Goal: Task Accomplishment & Management: Use online tool/utility

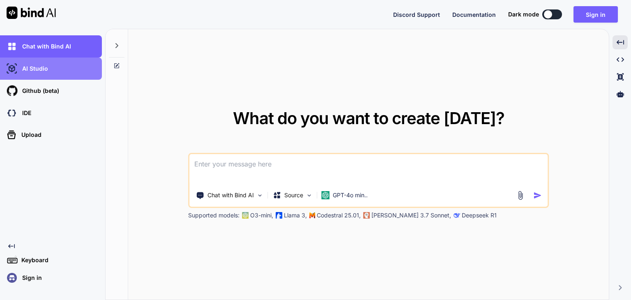
click at [47, 65] on p "AI Studio" at bounding box center [33, 68] width 29 height 8
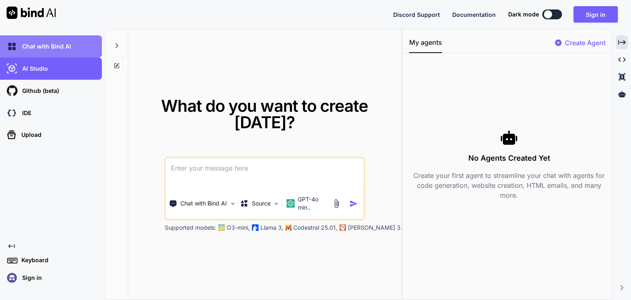
click at [55, 39] on div "Chat with Bind AI" at bounding box center [53, 46] width 97 height 14
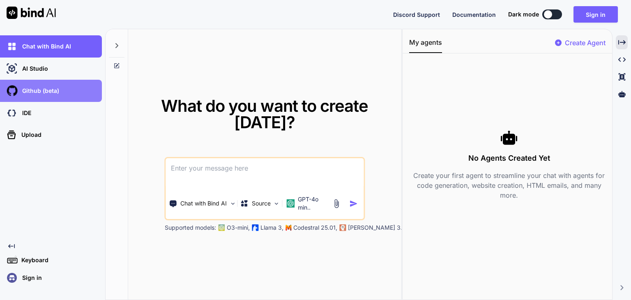
click at [38, 99] on div "Github (beta)" at bounding box center [51, 91] width 102 height 22
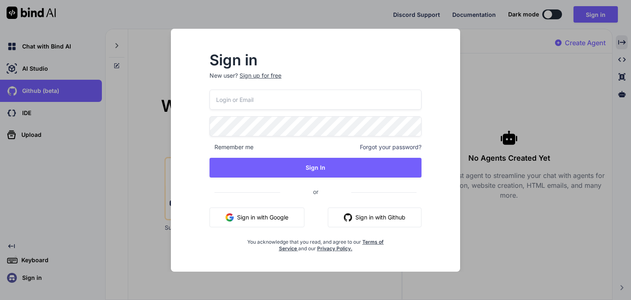
click at [197, 23] on div "Sign in New user? Sign up for free Remember me Forgot your password? Sign In or…" at bounding box center [315, 150] width 631 height 300
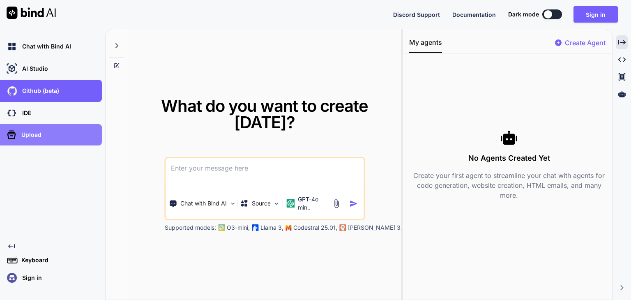
click at [24, 127] on div "Upload" at bounding box center [51, 134] width 102 height 21
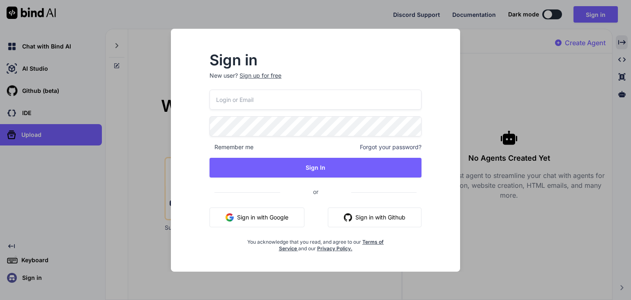
click at [53, 116] on div "Sign in New user? Sign up for free Remember me Forgot your password? Sign In or…" at bounding box center [315, 150] width 631 height 300
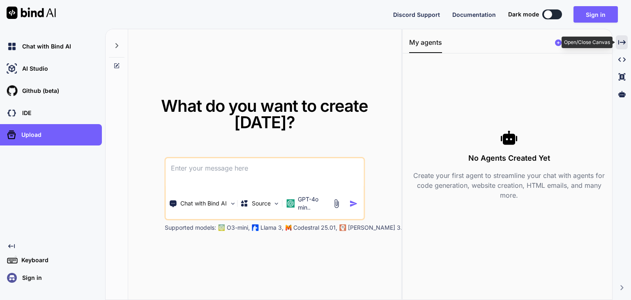
click at [618, 46] on icon "Created with Pixso." at bounding box center [621, 42] width 7 height 7
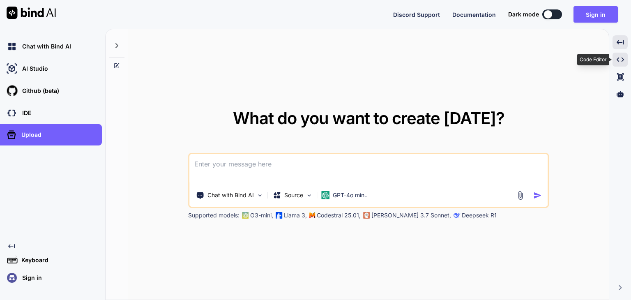
click at [618, 59] on icon "Created with Pixso." at bounding box center [619, 59] width 7 height 7
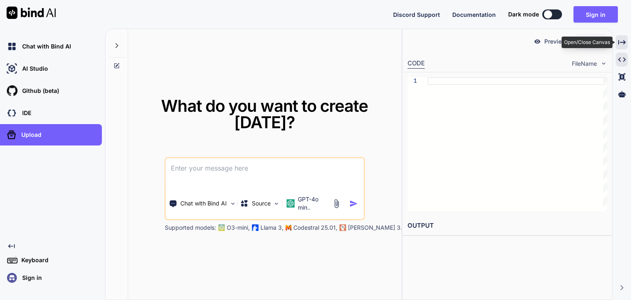
click at [620, 42] on icon at bounding box center [621, 42] width 7 height 5
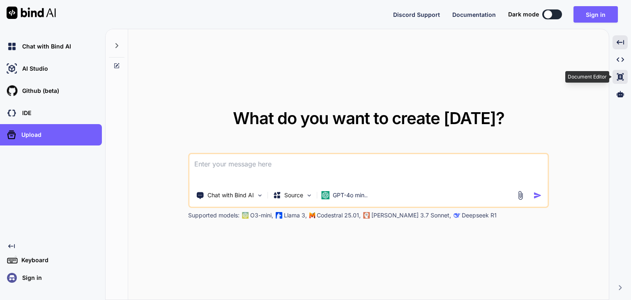
click at [624, 79] on div "Created with Pixso." at bounding box center [619, 77] width 15 height 14
type textarea "x"
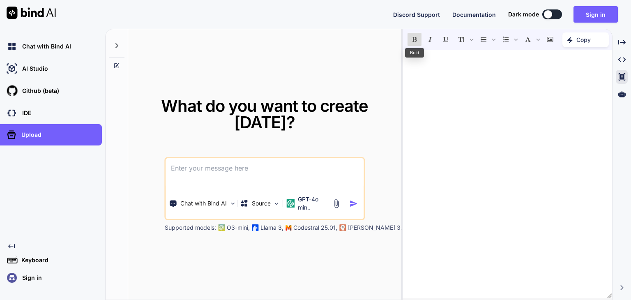
click at [413, 41] on icon "Bold" at bounding box center [414, 39] width 5 height 5
click at [618, 89] on div at bounding box center [622, 94] width 12 height 14
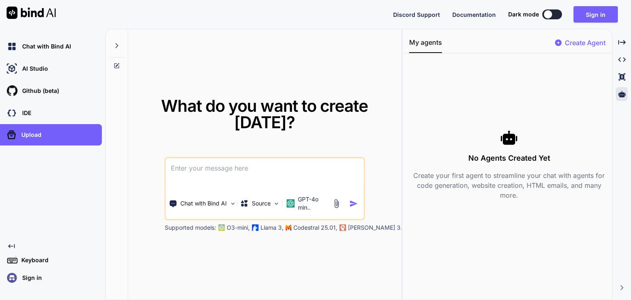
click at [273, 229] on p "Llama 3," at bounding box center [271, 227] width 23 height 8
click at [294, 227] on p "Codestral 25.01," at bounding box center [315, 227] width 44 height 8
click at [278, 202] on img at bounding box center [276, 203] width 7 height 7
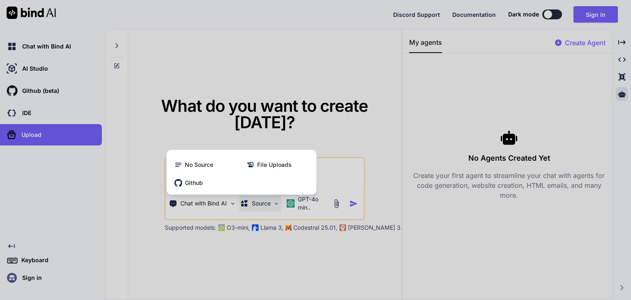
click at [278, 239] on div at bounding box center [315, 150] width 631 height 300
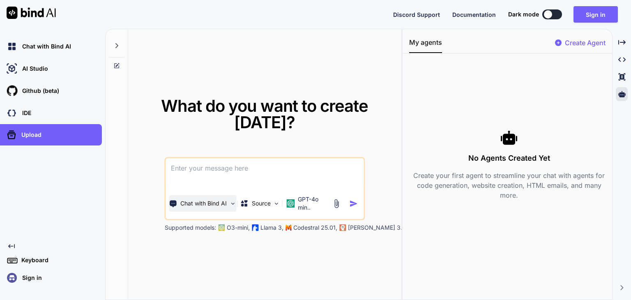
click at [232, 204] on img at bounding box center [232, 203] width 7 height 7
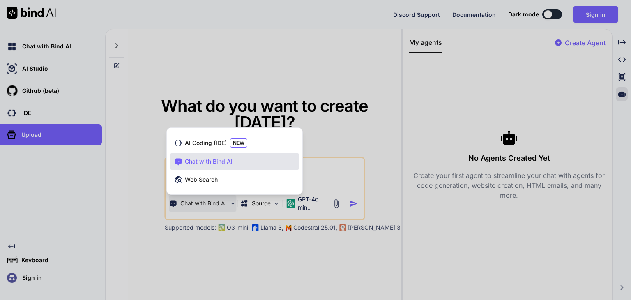
click at [348, 115] on div at bounding box center [315, 150] width 631 height 300
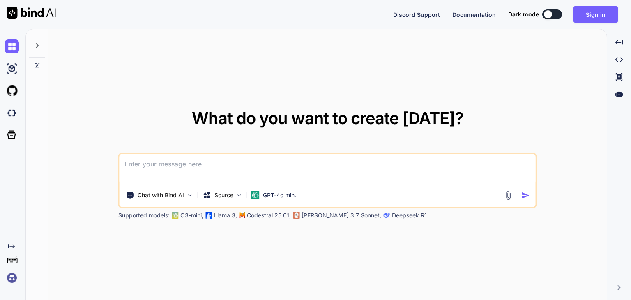
click at [550, 18] on button at bounding box center [552, 14] width 20 height 10
type textarea "x"
click at [34, 45] on icon at bounding box center [37, 45] width 7 height 7
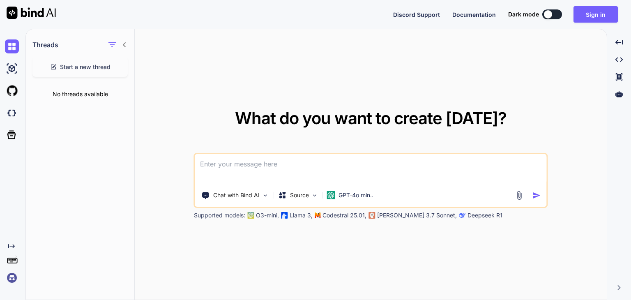
click at [97, 65] on span "Start a new thread" at bounding box center [85, 67] width 51 height 8
type textarea "x"
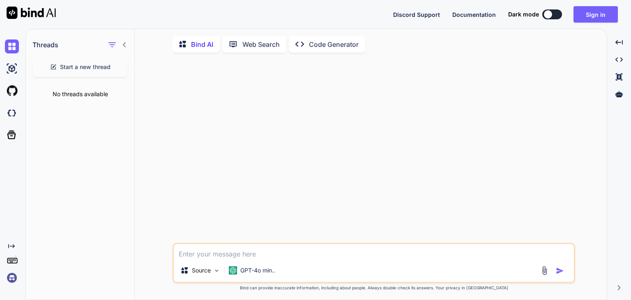
click at [261, 47] on p "Web Search" at bounding box center [260, 44] width 37 height 10
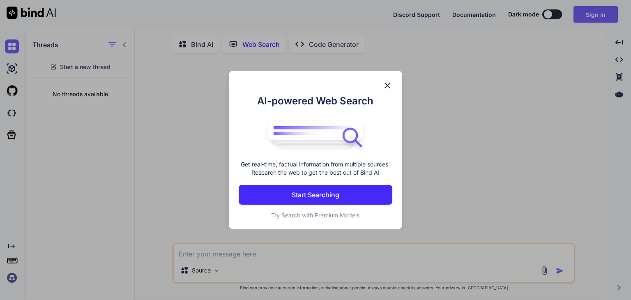
scroll to position [3, 0]
click at [388, 83] on img at bounding box center [387, 85] width 10 height 10
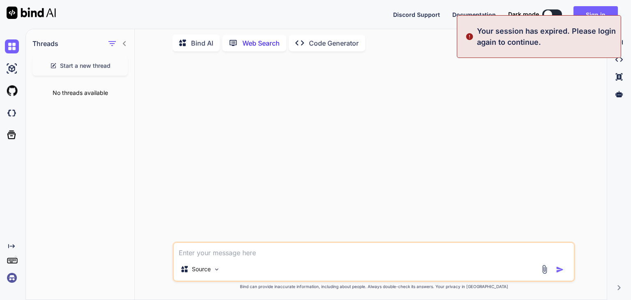
click at [335, 41] on p "Code Generator" at bounding box center [334, 43] width 50 height 10
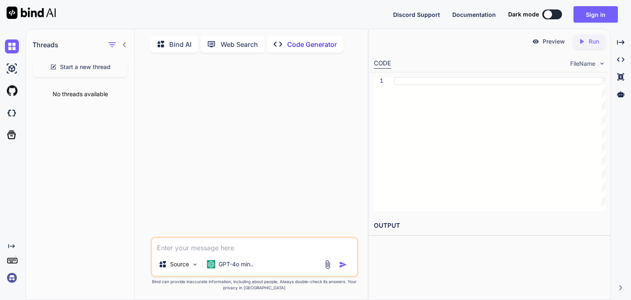
click at [444, 60] on div "CODE FileName" at bounding box center [489, 63] width 241 height 18
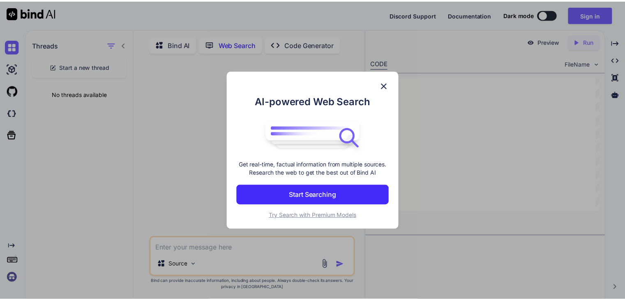
scroll to position [3, 0]
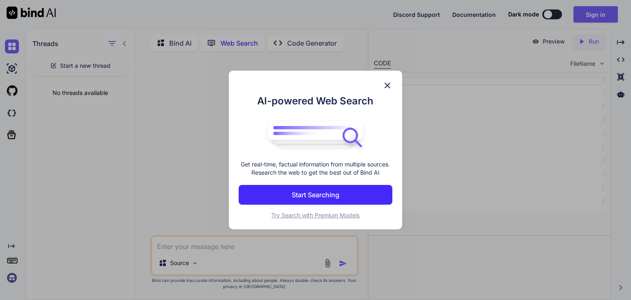
click at [325, 97] on h1 "AI-powered Web Search" at bounding box center [316, 101] width 154 height 15
click at [386, 86] on img at bounding box center [387, 85] width 10 height 10
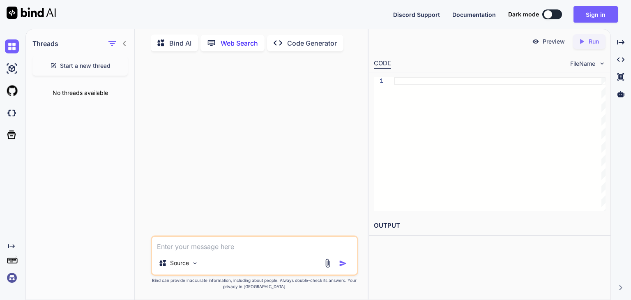
click at [123, 42] on icon at bounding box center [124, 43] width 3 height 5
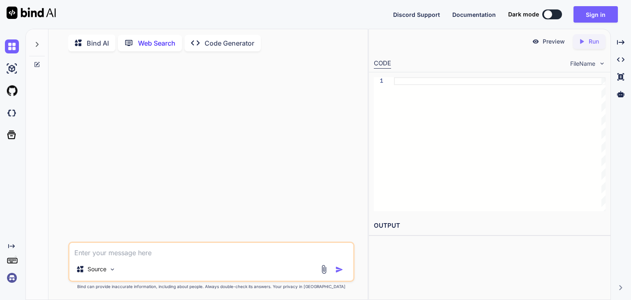
click at [39, 20] on div at bounding box center [28, 14] width 56 height 29
click at [39, 15] on img at bounding box center [31, 13] width 49 height 12
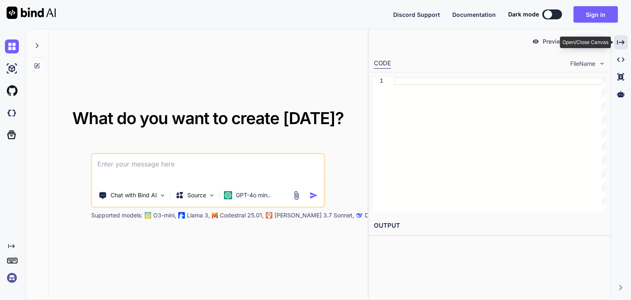
click at [618, 46] on div "Created with Pixso." at bounding box center [621, 42] width 14 height 14
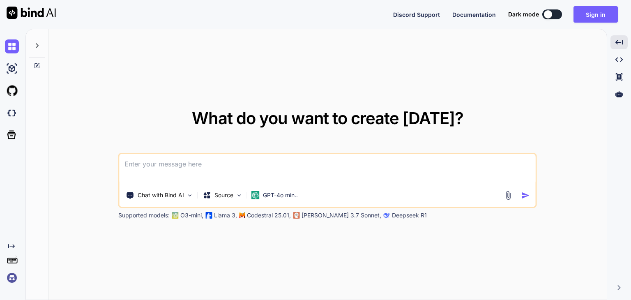
click at [437, 86] on div "What do you want to create [DATE]? Chat with Bind AI Source GPT-4o min.. Suppor…" at bounding box center [327, 164] width 558 height 271
click at [10, 276] on img at bounding box center [12, 278] width 14 height 14
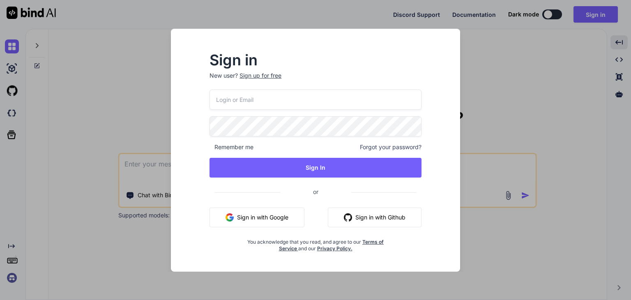
click at [92, 74] on div "Sign in New user? Sign up for free Remember me Forgot your password? Sign In or…" at bounding box center [315, 150] width 631 height 300
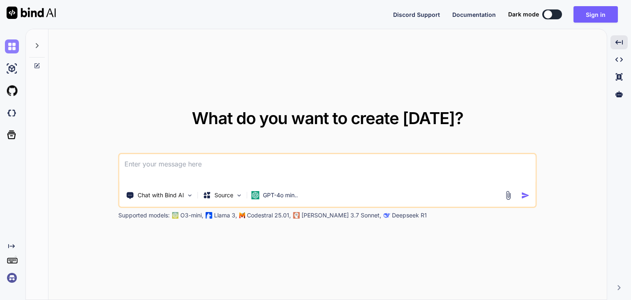
click at [14, 46] on img at bounding box center [12, 46] width 14 height 14
click at [15, 89] on img at bounding box center [12, 91] width 14 height 14
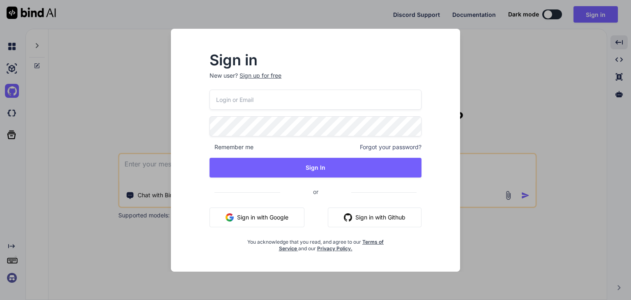
click at [276, 220] on button "Sign in with Google" at bounding box center [256, 217] width 95 height 20
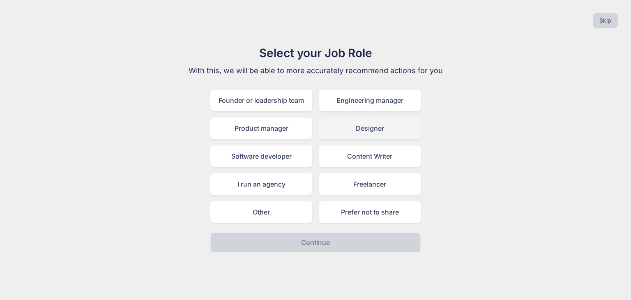
click at [374, 123] on div "Designer" at bounding box center [370, 127] width 102 height 21
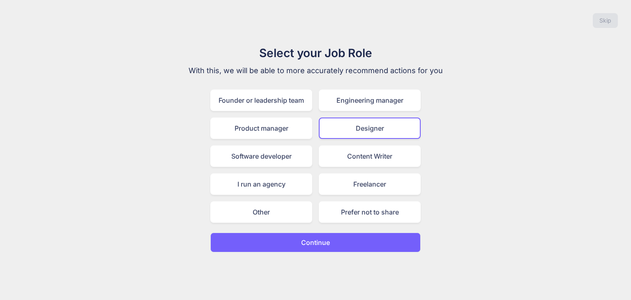
click at [337, 239] on button "Continue" at bounding box center [315, 242] width 210 height 20
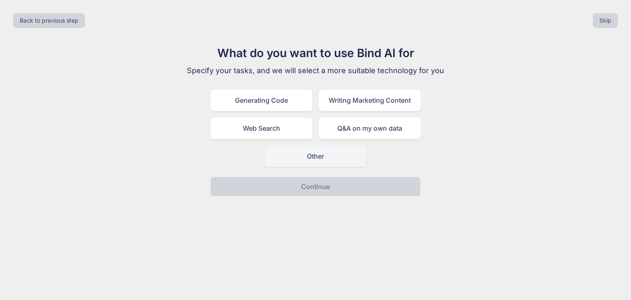
click at [315, 153] on div "Other" at bounding box center [315, 155] width 102 height 21
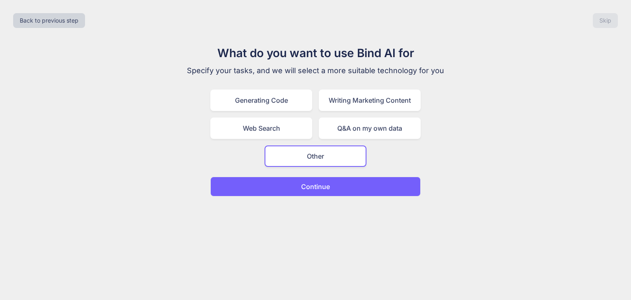
click at [319, 193] on button "Continue" at bounding box center [315, 187] width 210 height 20
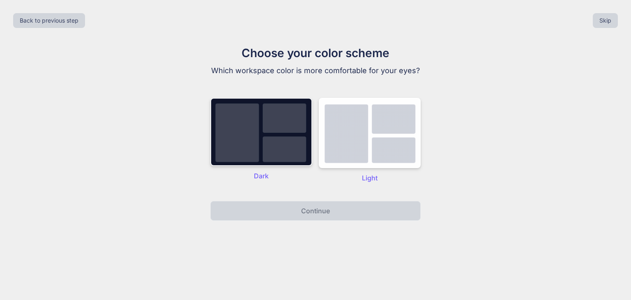
click at [296, 145] on img at bounding box center [261, 132] width 102 height 68
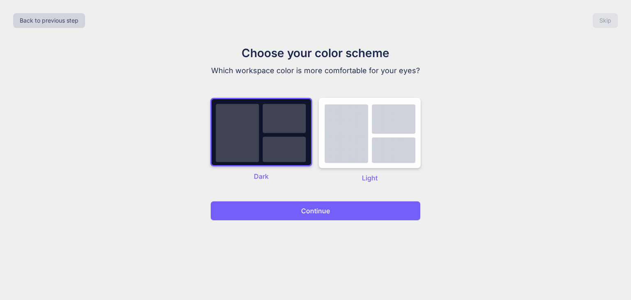
click at [320, 212] on p "Continue" at bounding box center [315, 211] width 29 height 10
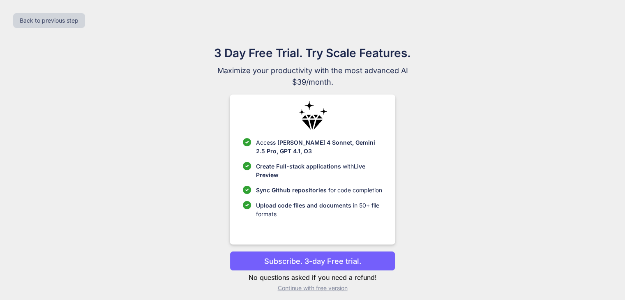
scroll to position [5, 0]
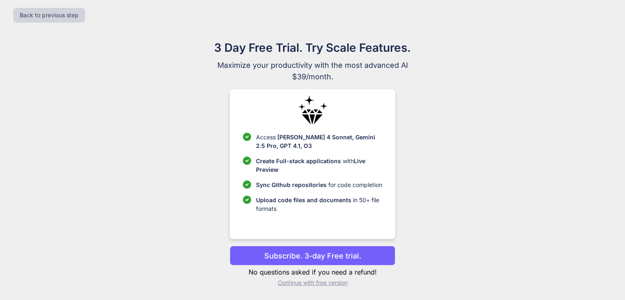
click at [320, 278] on p "Continue with free version" at bounding box center [312, 282] width 165 height 8
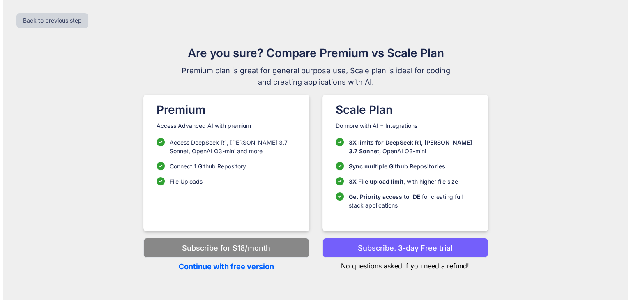
scroll to position [0, 0]
click at [256, 270] on p "Continue with free version" at bounding box center [225, 266] width 165 height 11
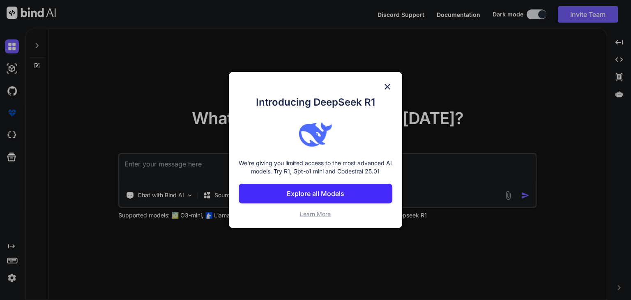
click at [330, 197] on p "Explore all Models" at bounding box center [315, 193] width 57 height 10
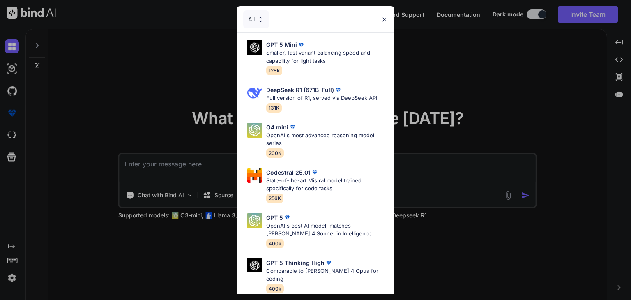
click at [382, 17] on img at bounding box center [384, 19] width 7 height 7
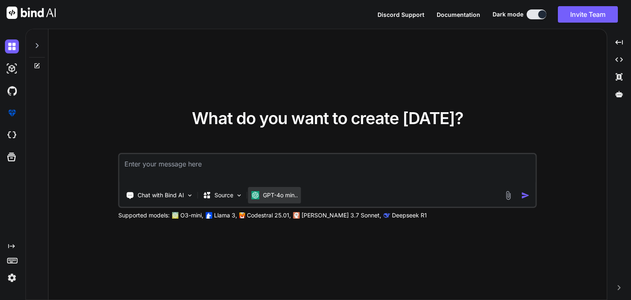
click at [278, 192] on p "GPT-4o min.." at bounding box center [280, 195] width 35 height 8
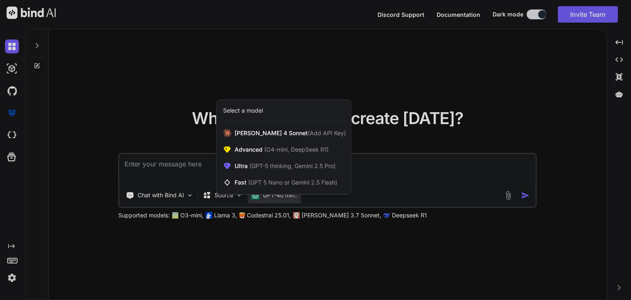
click at [333, 83] on div at bounding box center [315, 150] width 631 height 300
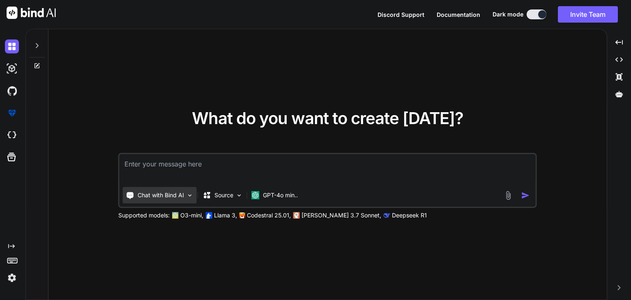
click at [182, 193] on p "Chat with Bind AI" at bounding box center [161, 195] width 46 height 8
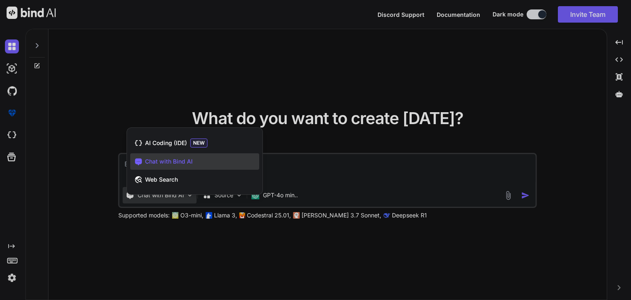
click at [212, 107] on div at bounding box center [315, 150] width 631 height 300
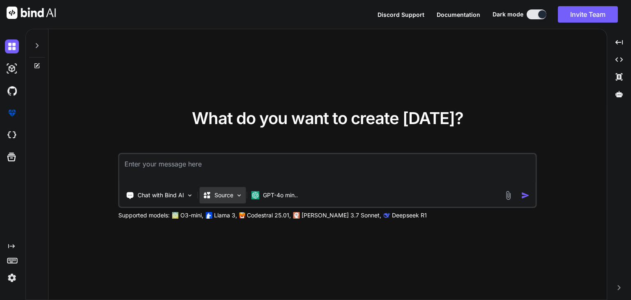
click at [243, 198] on div "Source" at bounding box center [223, 195] width 46 height 16
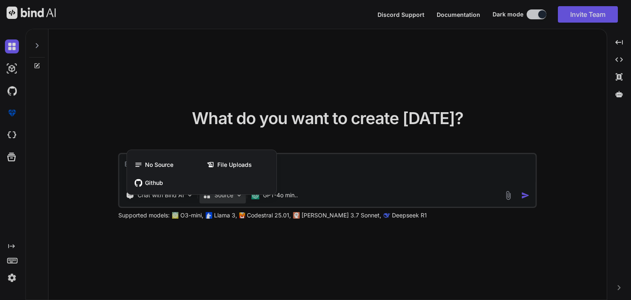
click at [266, 94] on div at bounding box center [315, 150] width 631 height 300
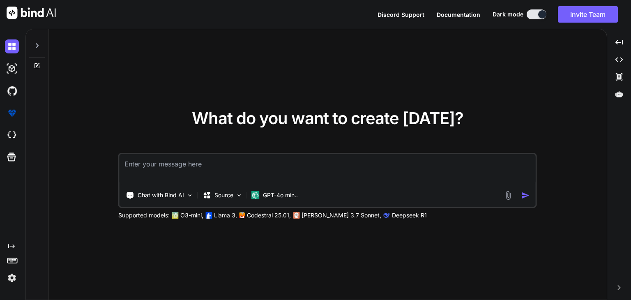
click at [508, 196] on img at bounding box center [507, 195] width 9 height 9
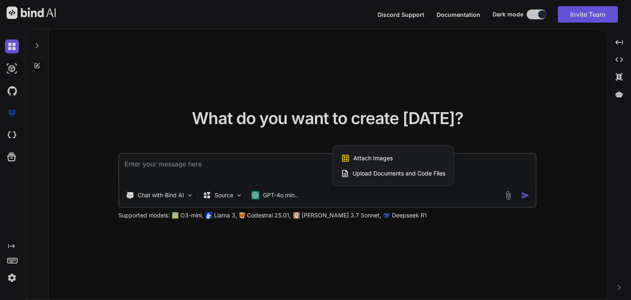
click at [482, 88] on div at bounding box center [315, 150] width 631 height 300
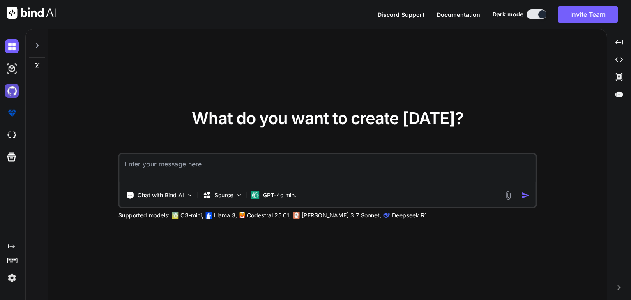
click at [13, 90] on img at bounding box center [12, 91] width 14 height 14
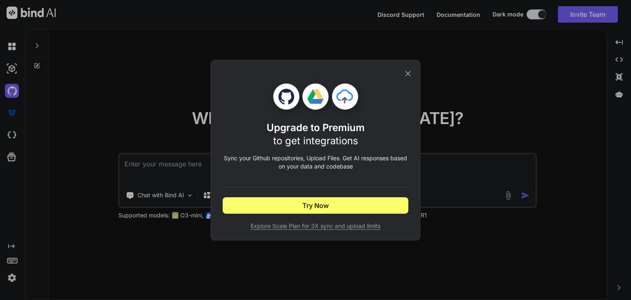
click at [16, 110] on div "Upgrade to Premium to get integrations Sync your Github repositories, Upload Fi…" at bounding box center [315, 150] width 631 height 300
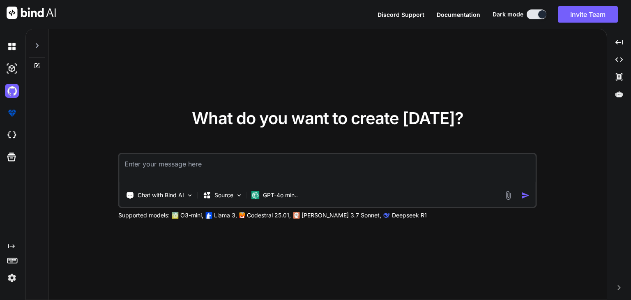
click at [16, 110] on img at bounding box center [12, 113] width 14 height 14
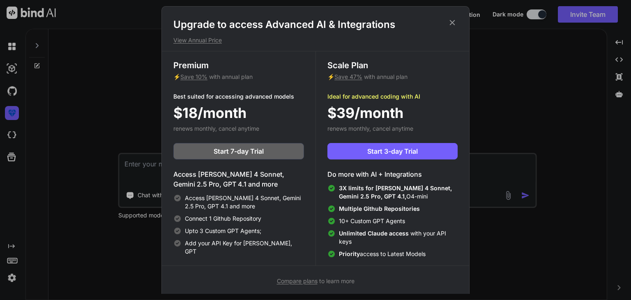
click at [14, 140] on div "Upgrade to access Advanced AI & Integrations View Annual Price Premium ⚡ Save 1…" at bounding box center [315, 150] width 631 height 300
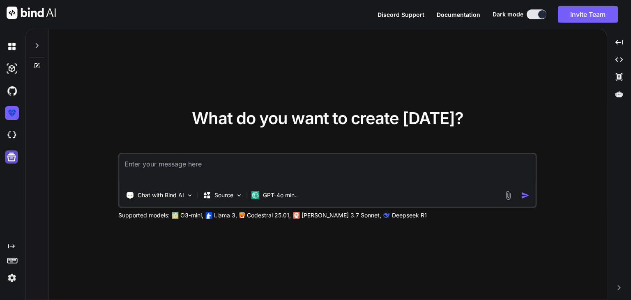
click at [7, 161] on icon at bounding box center [11, 156] width 11 height 11
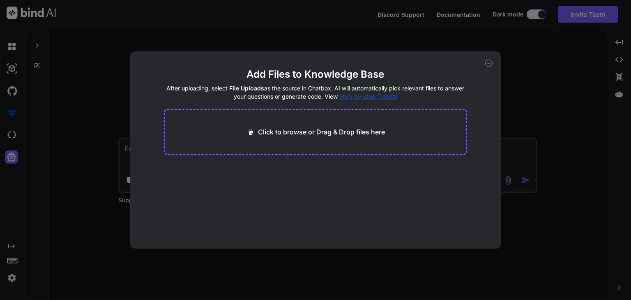
click at [181, 43] on div "Add Files to Knowledge Base After uploading, select File Uploads as the source …" at bounding box center [315, 150] width 631 height 300
